Goal: Task Accomplishment & Management: Complete application form

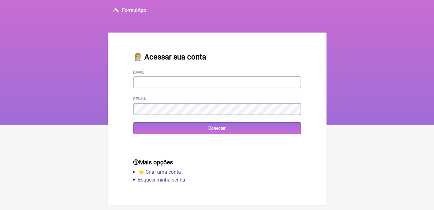
type input "[EMAIL_ADDRESS][DOMAIN_NAME]"
click at [134, 122] on input "Conectar" at bounding box center [218, 128] width 168 height 12
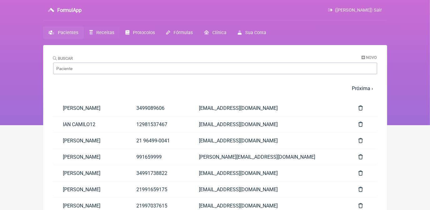
click at [102, 32] on span "Receitas" at bounding box center [105, 32] width 18 height 5
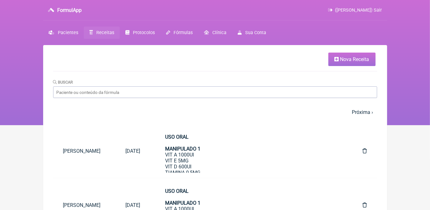
click at [323, 63] on li "Nova Receita" at bounding box center [214, 59] width 322 height 13
click at [333, 53] on link "Nova Receita" at bounding box center [351, 59] width 47 height 13
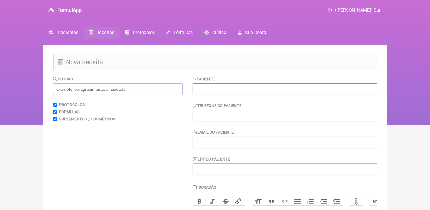
click at [204, 83] on input "text" at bounding box center [285, 89] width 184 height 12
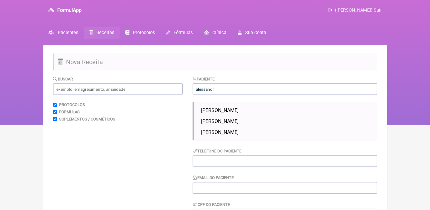
click at [239, 132] on span "[PERSON_NAME]" at bounding box center [220, 132] width 38 height 6
type input "[PERSON_NAME]"
type input "21999298747"
type input "[EMAIL_ADDRESS][DOMAIN_NAME]"
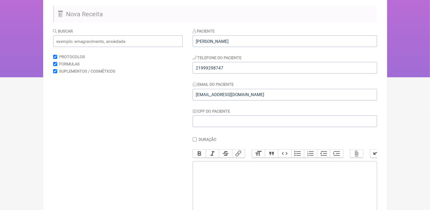
scroll to position [57, 0]
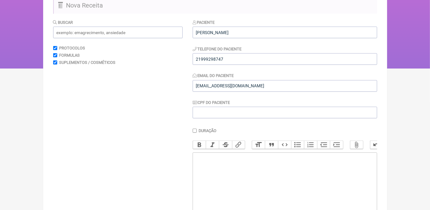
click at [245, 177] on trix-editor at bounding box center [285, 189] width 184 height 75
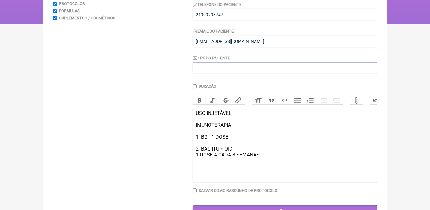
scroll to position [114, 0]
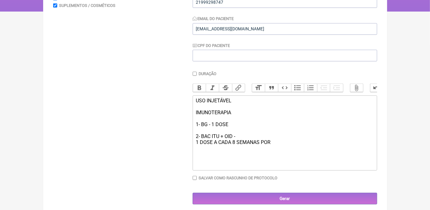
click at [238, 142] on div "USO INJETÁVEL IMUNOTERAPIA 1- BG - 1 DOSE 2- BAC ITU + OID - 1 DOSE A CADA 8 SE…" at bounding box center [285, 122] width 178 height 48
click at [277, 145] on div "USO INJETÁVEL IMUNOTERAPIA 1- BG - 1 DOSE 2- BAC ITU + OID - 4 DOSES 1 DOSE A C…" at bounding box center [285, 122] width 178 height 48
click at [206, 134] on div "USO INJETÁVEL IMUNOTERAPIA 1- BG - 1 DOSE 2- BAC ITU + OID - 4 DOSES 1 DOSE A C…" at bounding box center [285, 122] width 178 height 48
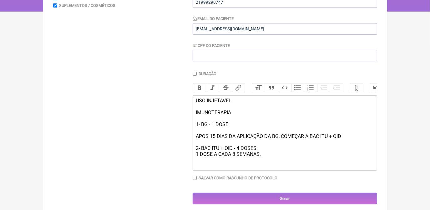
click at [207, 134] on div "USO INJETÁVEL IMUNOTERAPIA 1- BG - 1 DOSE APOS 15 DIAS DA APLICAÇÃO DA BG, COME…" at bounding box center [285, 127] width 178 height 59
click at [272, 167] on trix-editor "USO INJETÁVEL IMUNOTERAPIA 1- BG - 1 DOSE APOS 15 DIAS DA APLICAÇÃO DA BG, COME…" at bounding box center [285, 132] width 184 height 75
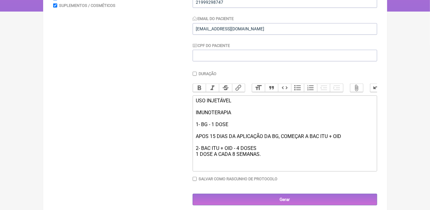
type trix-editor "<div>USO INJETÁVEL<br><br>IMUNOTERAPIA&nbsp;<br><br>1- BG - 1 DOSE&nbsp;<br><br…"
drag, startPoint x: 195, startPoint y: 107, endPoint x: 225, endPoint y: 109, distance: 29.5
click at [238, 120] on trix-editor "USO INJETÁVEL IMUNOTERAPIA 1- BG - 1 DOSE APOS 15 DIAS DA APLICAÇÃO DA BG, COME…" at bounding box center [285, 133] width 184 height 76
click at [197, 86] on button "Bold" at bounding box center [199, 88] width 13 height 8
click at [309, 160] on div "USO INJETÁVEL IMUNOTERAPIA 1- BG - 1 DOSE APOS 15 DIAS DA APLICAÇÃO DA BG, COME…" at bounding box center [285, 133] width 178 height 71
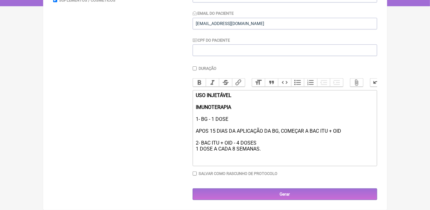
scroll to position [125, 0]
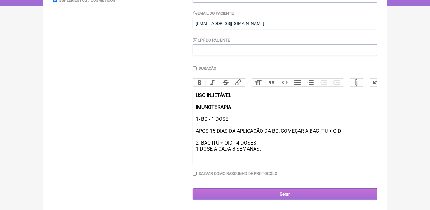
click at [308, 194] on input "Gerar" at bounding box center [285, 194] width 184 height 12
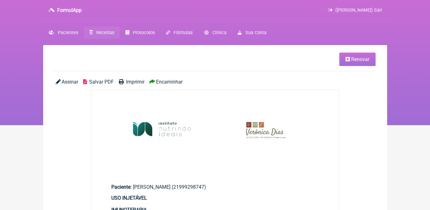
click at [99, 81] on span "Salvar PDF" at bounding box center [101, 82] width 25 height 6
click at [354, 56] on span "Renovar" at bounding box center [360, 59] width 18 height 6
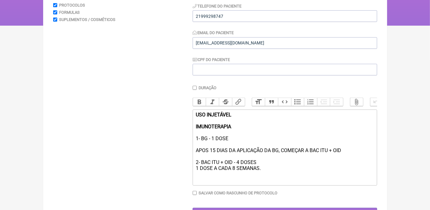
scroll to position [114, 0]
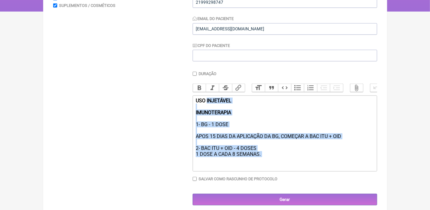
drag, startPoint x: 208, startPoint y: 104, endPoint x: 275, endPoint y: 169, distance: 93.3
click at [275, 169] on div "USO INJETÁVEL IMUNOTERAPIA 1- BG - 1 DOSE APOS 15 DIAS DA APLICAÇÃO DA BG, COME…" at bounding box center [285, 133] width 178 height 71
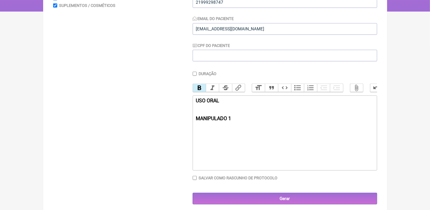
paste trix-editor "<div><strong>USO ORAL <br><br><br>MANIPULADO 1<br></strong>&nbsp;Bifidobacteriu…"
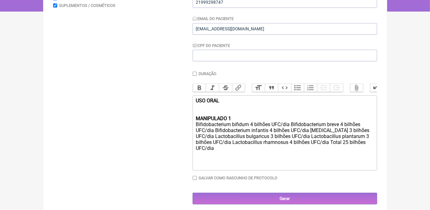
click at [293, 129] on div "USO ORAL MANIPULADO 1 Bifidobacterium bifidum 4 bilhões UFC/dia Bifidobacterium…" at bounding box center [285, 127] width 178 height 59
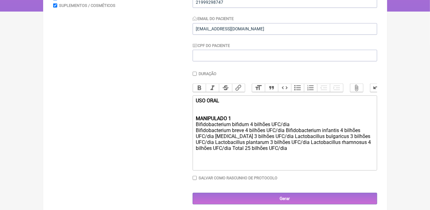
click at [286, 138] on div "USO ORAL MANIPULADO 1 Bifidobacterium bifidum 4 bilhões UFC/dia Bifidobacterium…" at bounding box center [285, 127] width 178 height 59
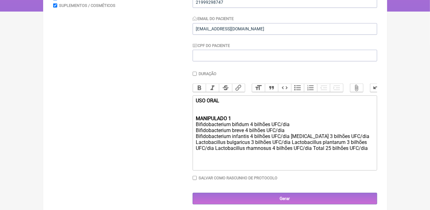
drag, startPoint x: 283, startPoint y: 131, endPoint x: 290, endPoint y: 132, distance: 6.9
click at [290, 132] on div "USO ORAL MANIPULADO 1 Bifidobacterium bifidum 4 bilhões UFC/dia Bifidobacterium…" at bounding box center [285, 127] width 178 height 59
click at [286, 137] on div "USO ORAL MANIPULADO 1 Bifidobacterium bifidum 4 bilhões UFC Bifidobacterium bre…" at bounding box center [285, 127] width 178 height 59
click at [290, 143] on div "USO ORAL MANIPULADO 1 Bifidobacterium bifidum 4 bilhões UFC Bifidobacterium bre…" at bounding box center [285, 127] width 178 height 59
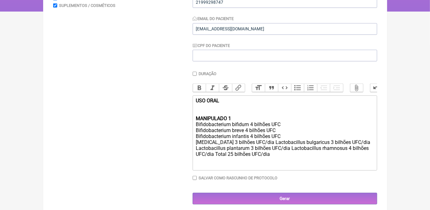
click at [294, 149] on div "USO ORAL MANIPULADO 1 Bifidobacterium bifidum 4 bilhões UFC Bifidobacterium bre…" at bounding box center [285, 130] width 178 height 65
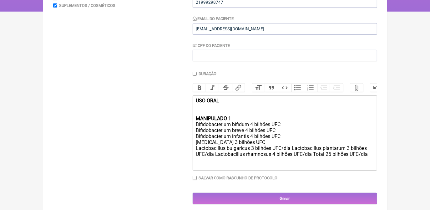
click at [293, 155] on div "USO ORAL MANIPULADO 1 Bifidobacterium bifidum 4 bilhões UFC Bifidobacterium bre…" at bounding box center [285, 130] width 178 height 65
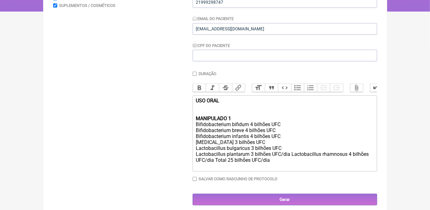
click at [289, 162] on div "USO ORAL MANIPULADO 1 Bifidobacterium bifidum 4 bilhões UFC Bifidobacterium bre…" at bounding box center [285, 133] width 178 height 71
drag, startPoint x: 286, startPoint y: 166, endPoint x: 351, endPoint y: 169, distance: 65.7
click at [353, 169] on div "USO ORAL MANIPULADO 1 Bifidobacterium bifidum 4 bilhões UFC Bifidobacterium bre…" at bounding box center [285, 133] width 178 height 71
click at [197, 130] on div "USO ORAL MANIPULADO 1 Bifidobacterium bifidum 4 bilhões UFC Bifidobacterium bre…" at bounding box center [285, 133] width 178 height 71
click at [196, 147] on div "USO ORAL MANIPULADO 1 Bifidobacterium bifidum 4 bilhões UFC Bifidobacterium bre…" at bounding box center [285, 133] width 178 height 71
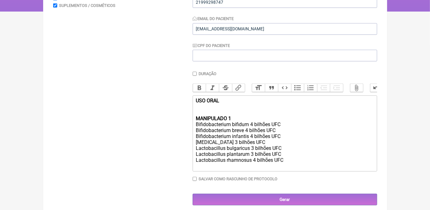
click at [195, 153] on trix-editor "USO ORAL MANIPULADO 1 Bifidobacterium bifidum 4 bilhões UFC Bifidobacterium bre…" at bounding box center [285, 133] width 184 height 76
click at [196, 166] on div "USO ORAL MANIPULADO 1 Bifidobacterium bifidum 4 bilhões UFC Bifidobacterium bre…" at bounding box center [285, 133] width 178 height 71
click at [296, 161] on div "USO ORAL MANIPULADO 1 Bifidobacterium bifidum 4 bilhões UFC Bifidobacterium bre…" at bounding box center [285, 133] width 178 height 71
click at [295, 168] on div "USO ORAL MANIPULADO 1 Bifidobacterium bifidum 4 bilhões UFC Bifidobacterium bre…" at bounding box center [285, 133] width 178 height 71
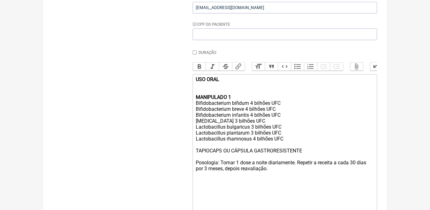
scroll to position [141, 0]
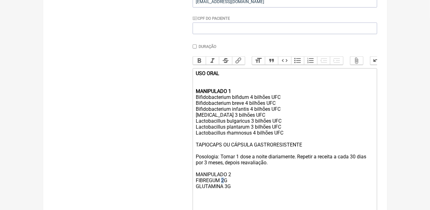
click at [224, 190] on div "USO ORAL MANIPULADO 1 Bifidobacterium bifidum 4 bilhões UFC Bifidobacterium bre…" at bounding box center [285, 147] width 178 height 154
type trix-editor "<div><strong>USO ORAL <br><br><br>MANIPULADO 1<br></strong>Bifidobacterium bifi…"
